Goal: Information Seeking & Learning: Check status

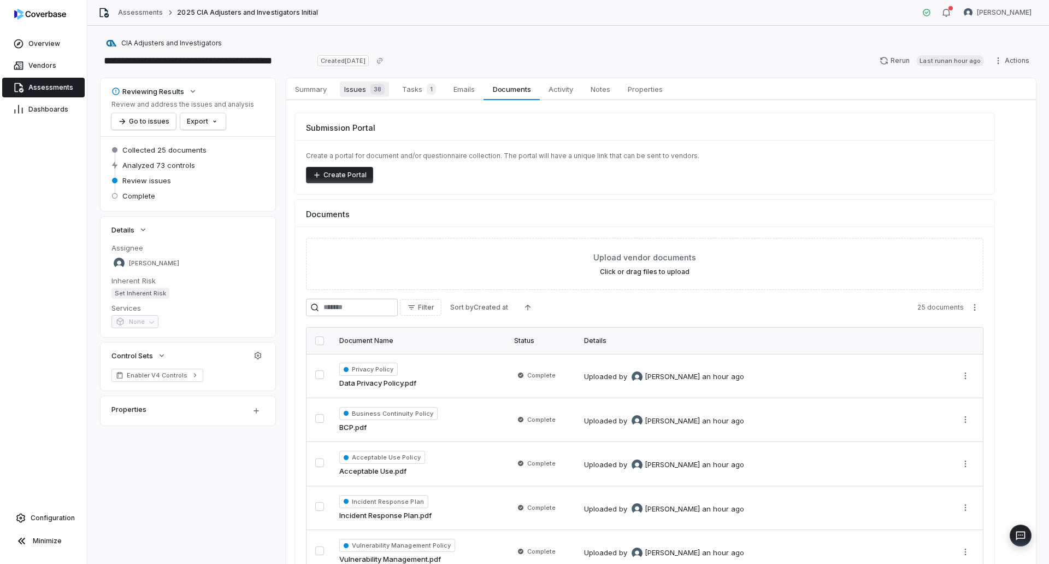
click at [357, 87] on span "Issues 38" at bounding box center [364, 88] width 49 height 15
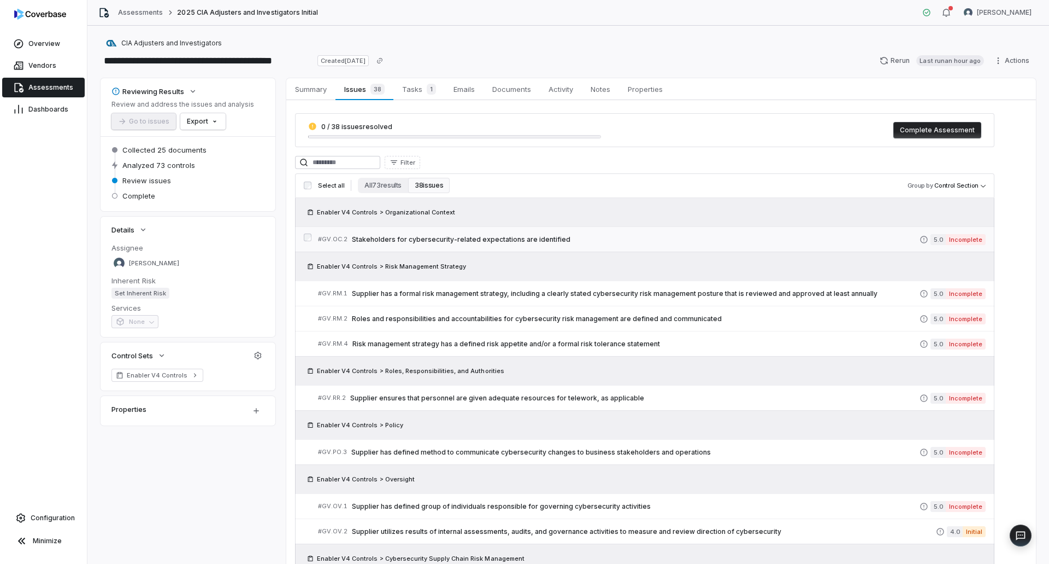
click at [499, 239] on span "Stakeholders for cybersecurity-related expectations are identified" at bounding box center [636, 239] width 568 height 9
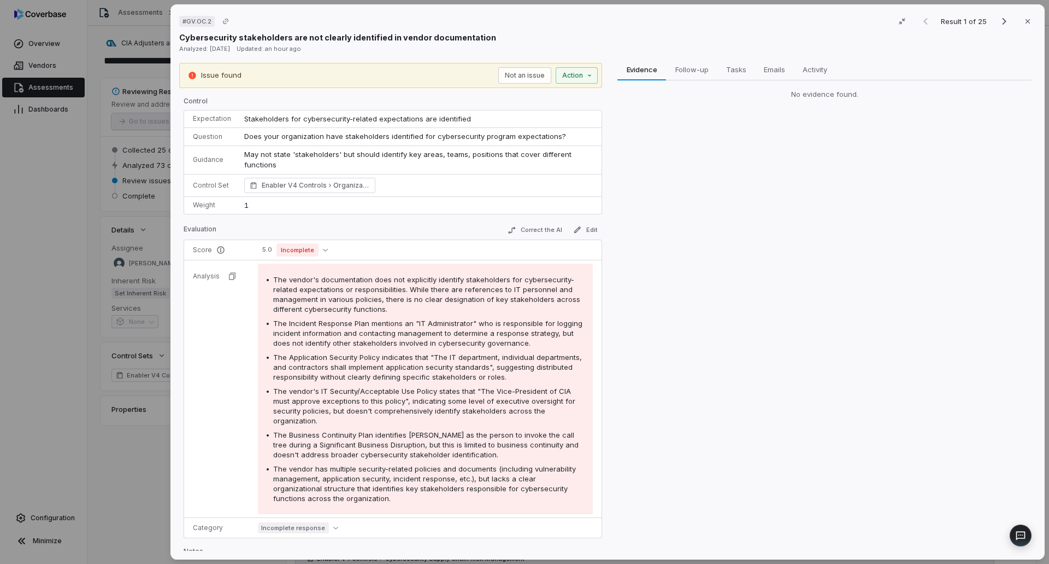
click at [139, 464] on div "# GV.OC.2 Result 1 of 25 Close Cybersecurity stakeholders are not clearly ident…" at bounding box center [524, 282] width 1049 height 564
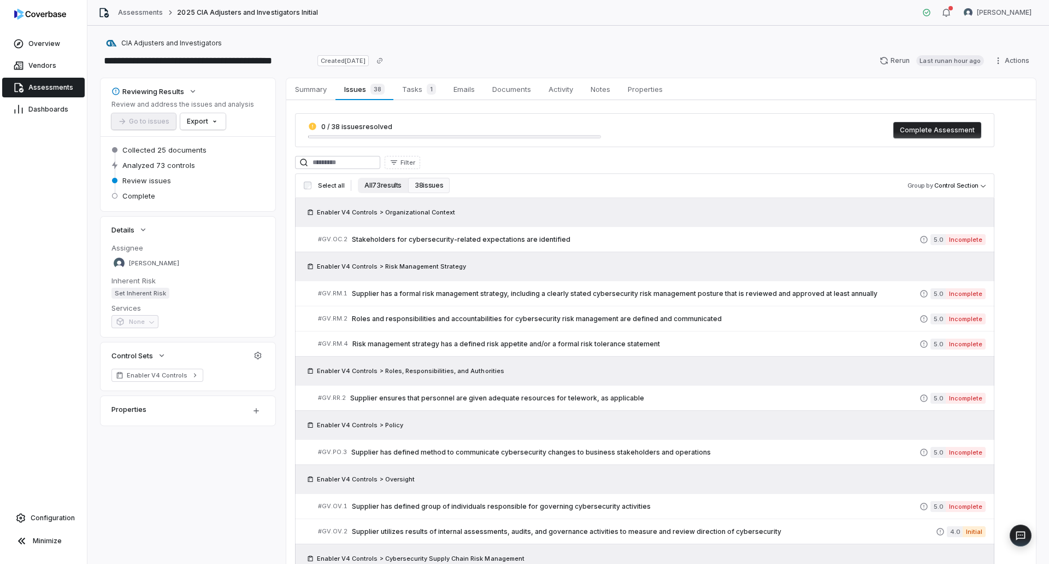
click at [367, 182] on button "All 73 results" at bounding box center [383, 185] width 50 height 15
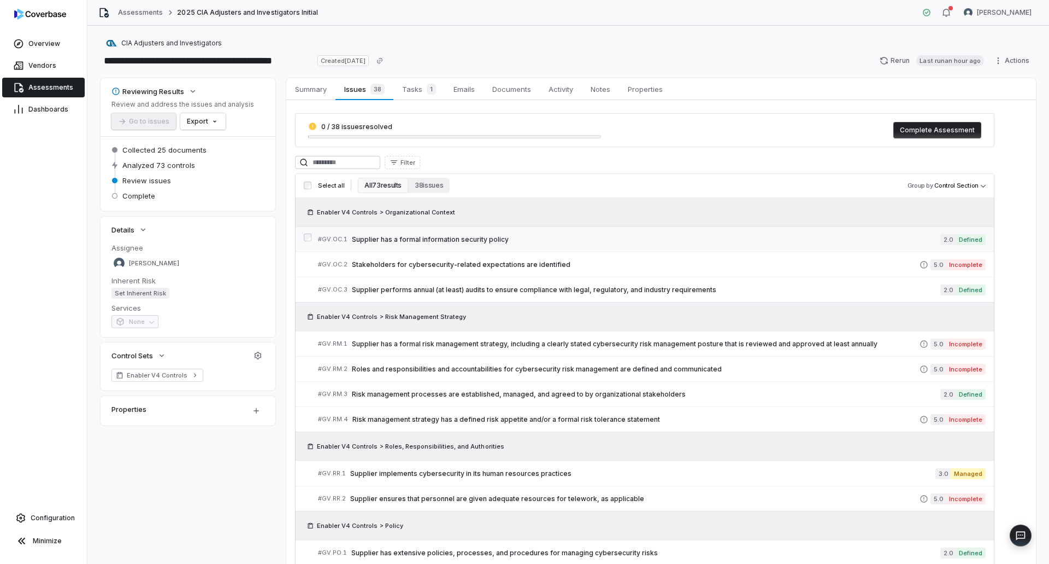
click at [532, 243] on span "Supplier has a formal information security policy" at bounding box center [646, 239] width 589 height 9
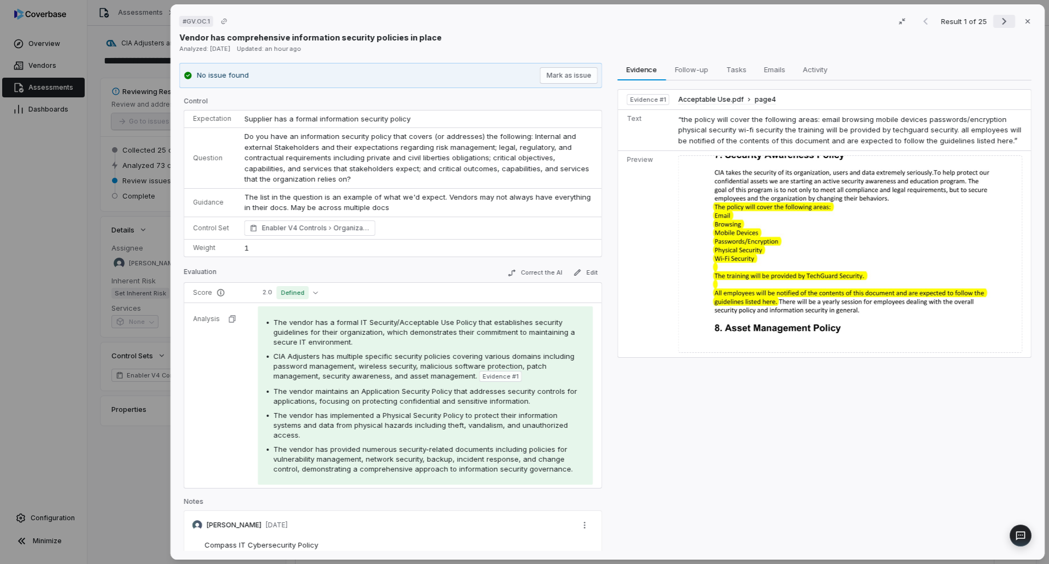
click at [998, 24] on icon "Next result" at bounding box center [1004, 21] width 13 height 13
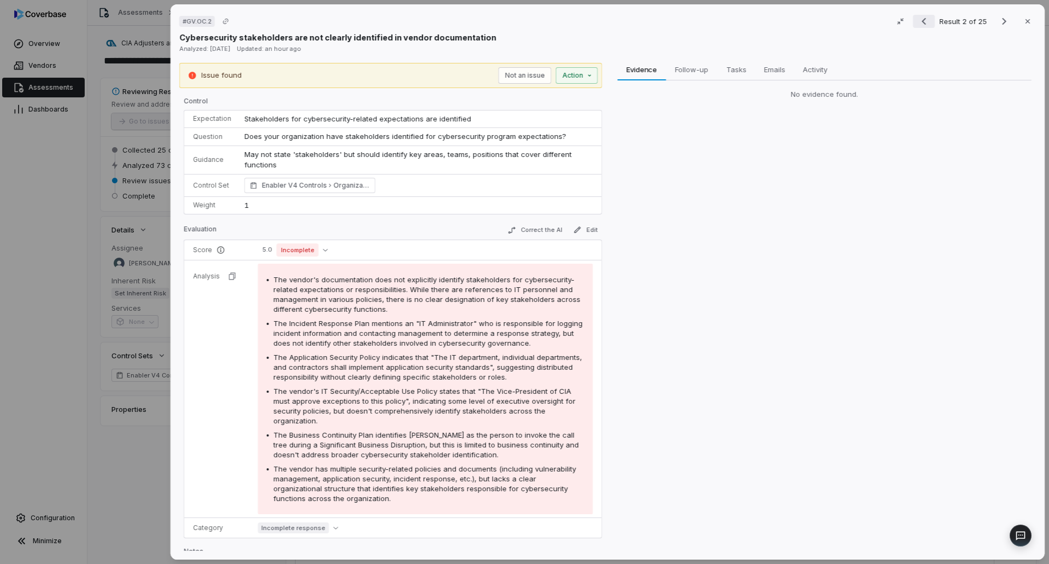
click at [925, 19] on icon "Previous result" at bounding box center [924, 21] width 13 height 13
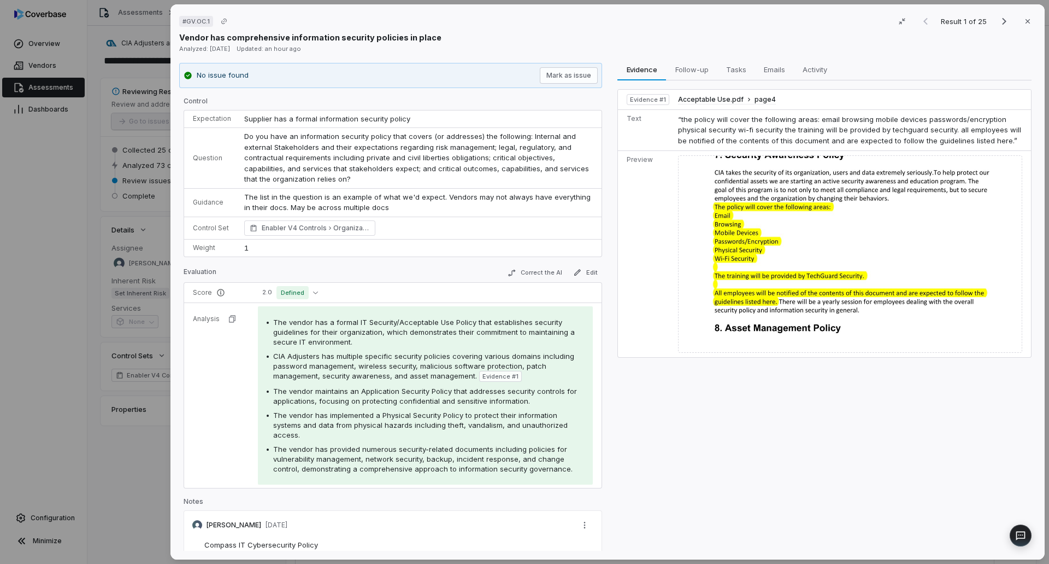
click at [805, 44] on div "Analyzed: [DATE] Updated: an hour ago" at bounding box center [607, 48] width 857 height 11
click at [779, 26] on div "# GV.OC.1 Result 1 of 25 Close" at bounding box center [607, 21] width 857 height 16
drag, startPoint x: 127, startPoint y: 443, endPoint x: 128, endPoint y: 419, distance: 24.1
click at [127, 446] on div "# GV.OC.1 Result 1 of 25 Close Vendor has comprehensive information security po…" at bounding box center [524, 282] width 1049 height 564
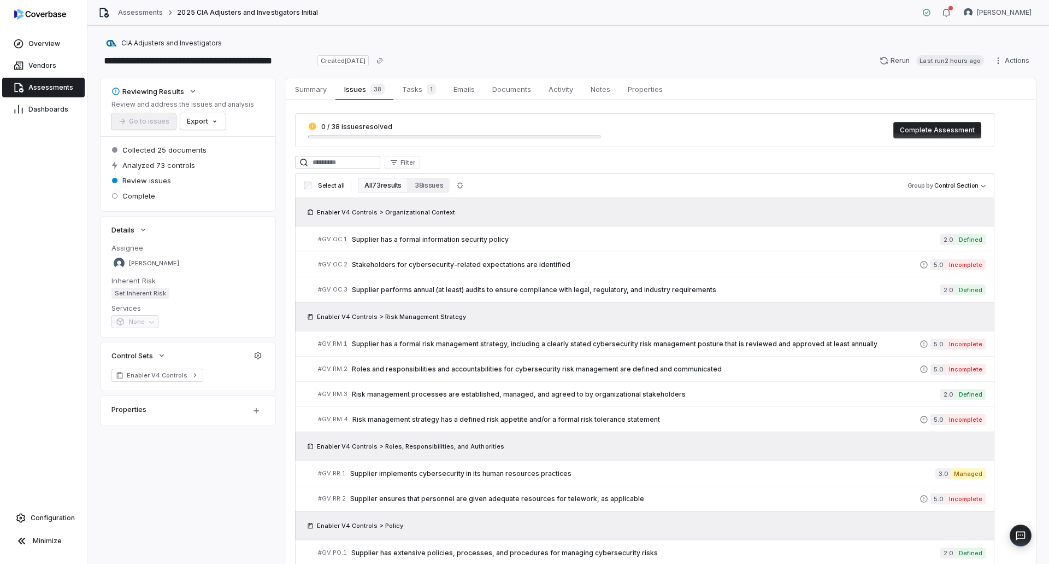
click at [32, 86] on span "Assessments" at bounding box center [50, 87] width 45 height 9
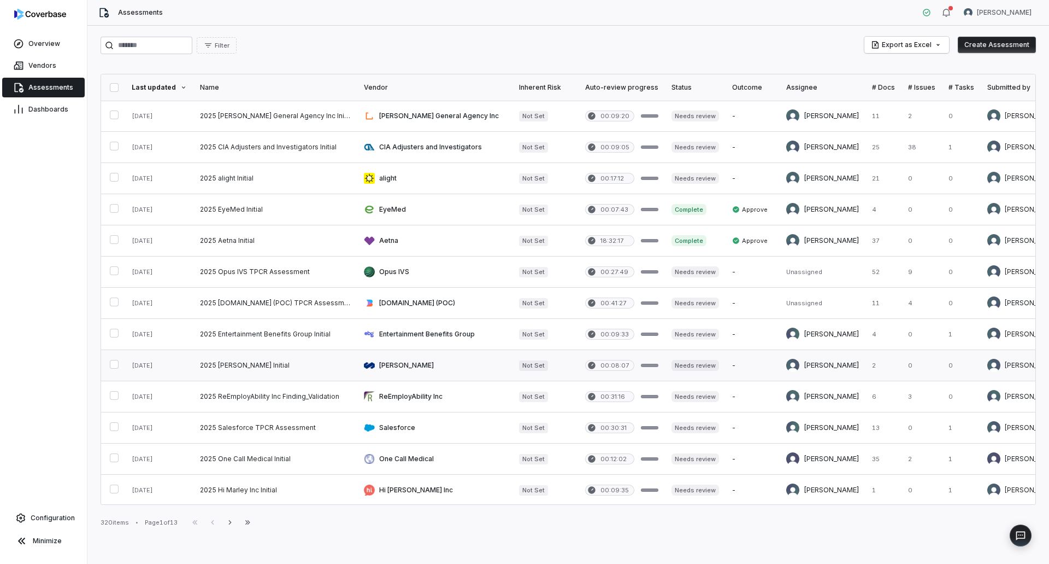
click at [248, 357] on link at bounding box center [275, 365] width 164 height 31
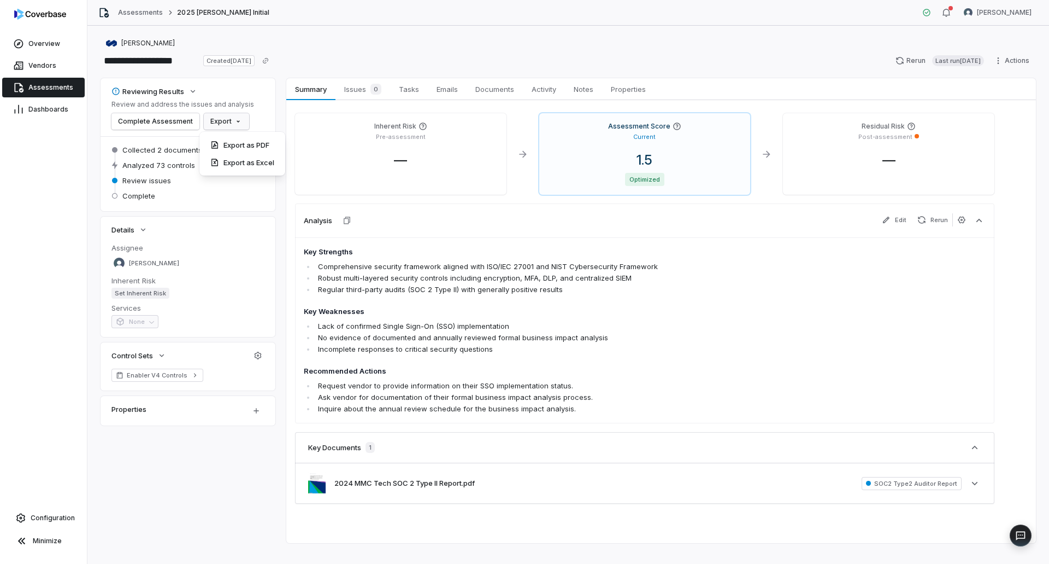
click at [230, 123] on html "**********" at bounding box center [524, 282] width 1049 height 564
click at [232, 161] on div "Export as Excel" at bounding box center [242, 162] width 77 height 17
click at [635, 147] on div "Assessment Score Current 1.5 Optimized" at bounding box center [645, 153] width 212 height 81
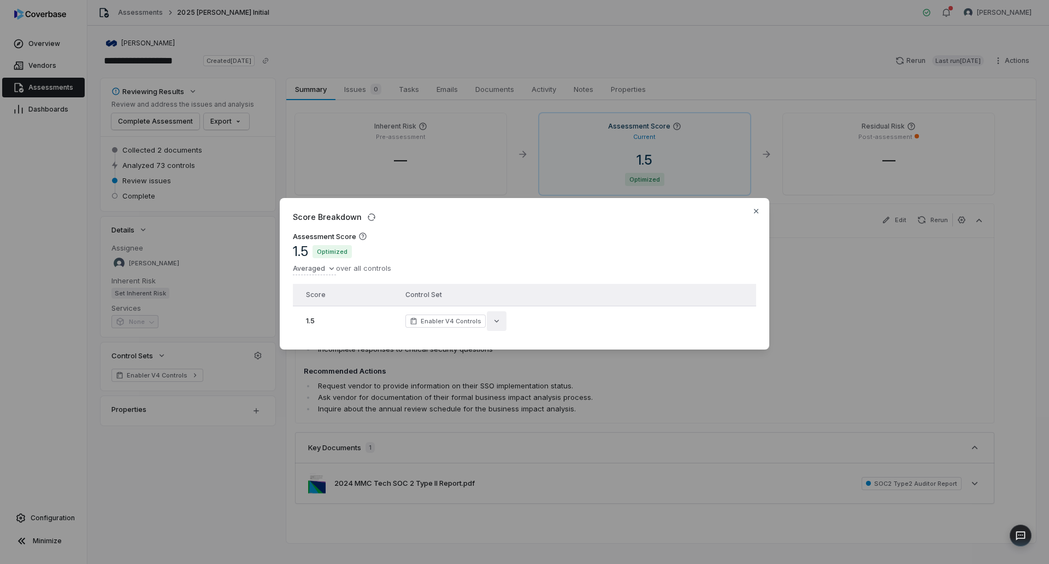
click at [492, 316] on icon "button" at bounding box center [496, 320] width 9 height 9
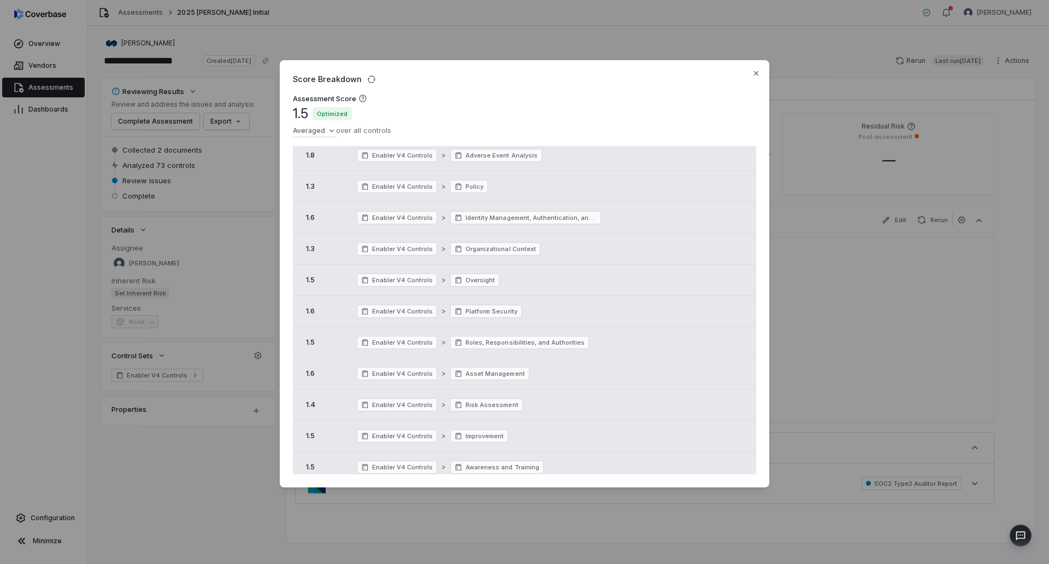
scroll to position [260, 0]
click at [753, 73] on icon "button" at bounding box center [756, 73] width 9 height 9
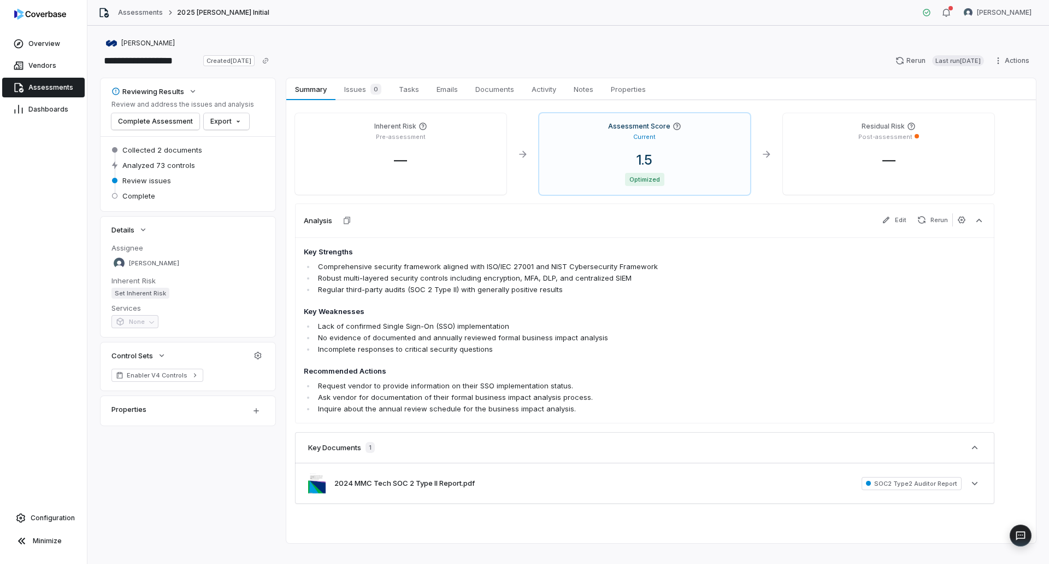
click at [44, 85] on span "Assessments" at bounding box center [50, 87] width 45 height 9
